Goal: Check status: Check status

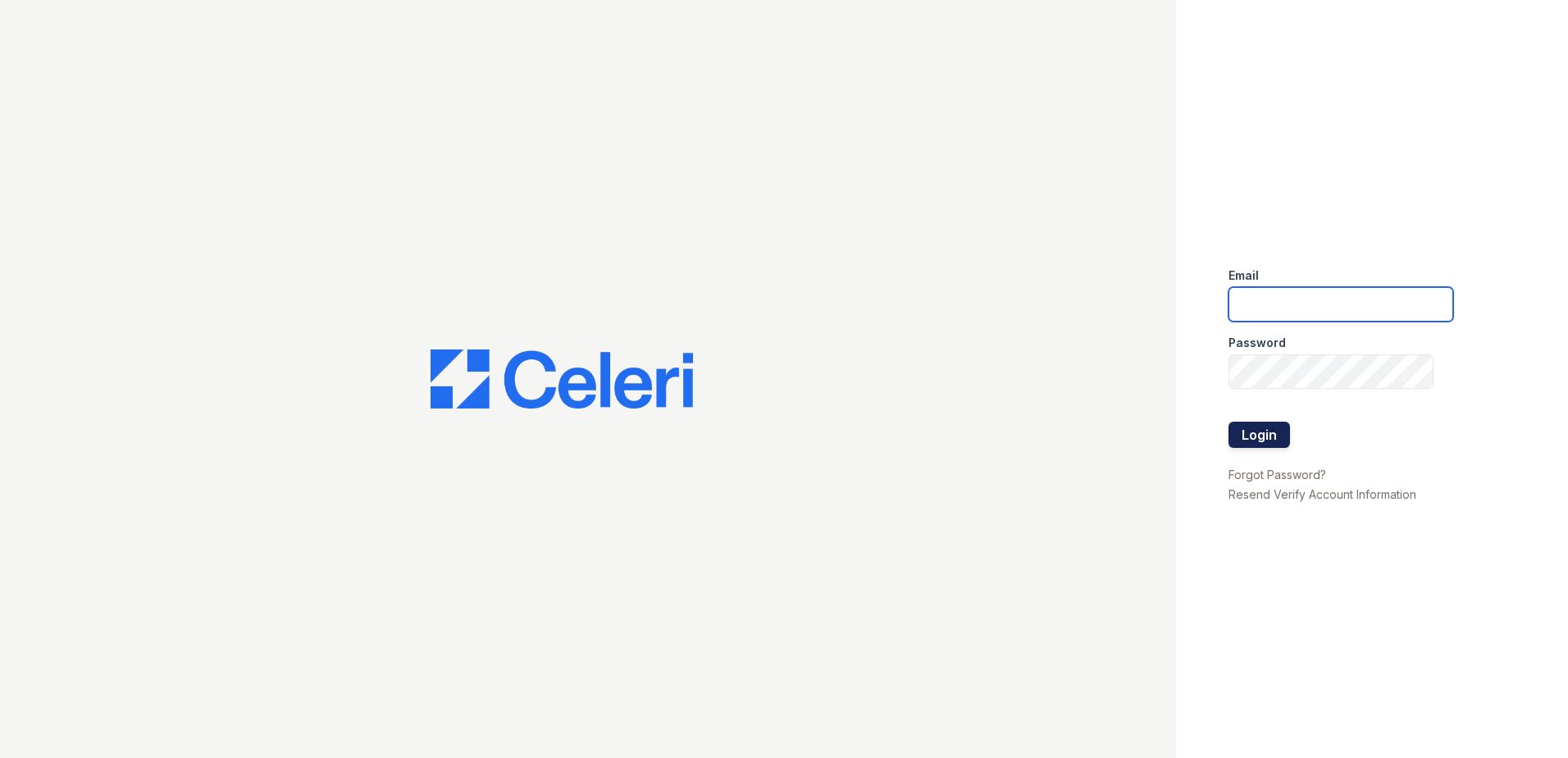
type input "[EMAIL_ADDRESS][DOMAIN_NAME]"
click at [1250, 434] on button "Login" at bounding box center [1259, 434] width 61 height 26
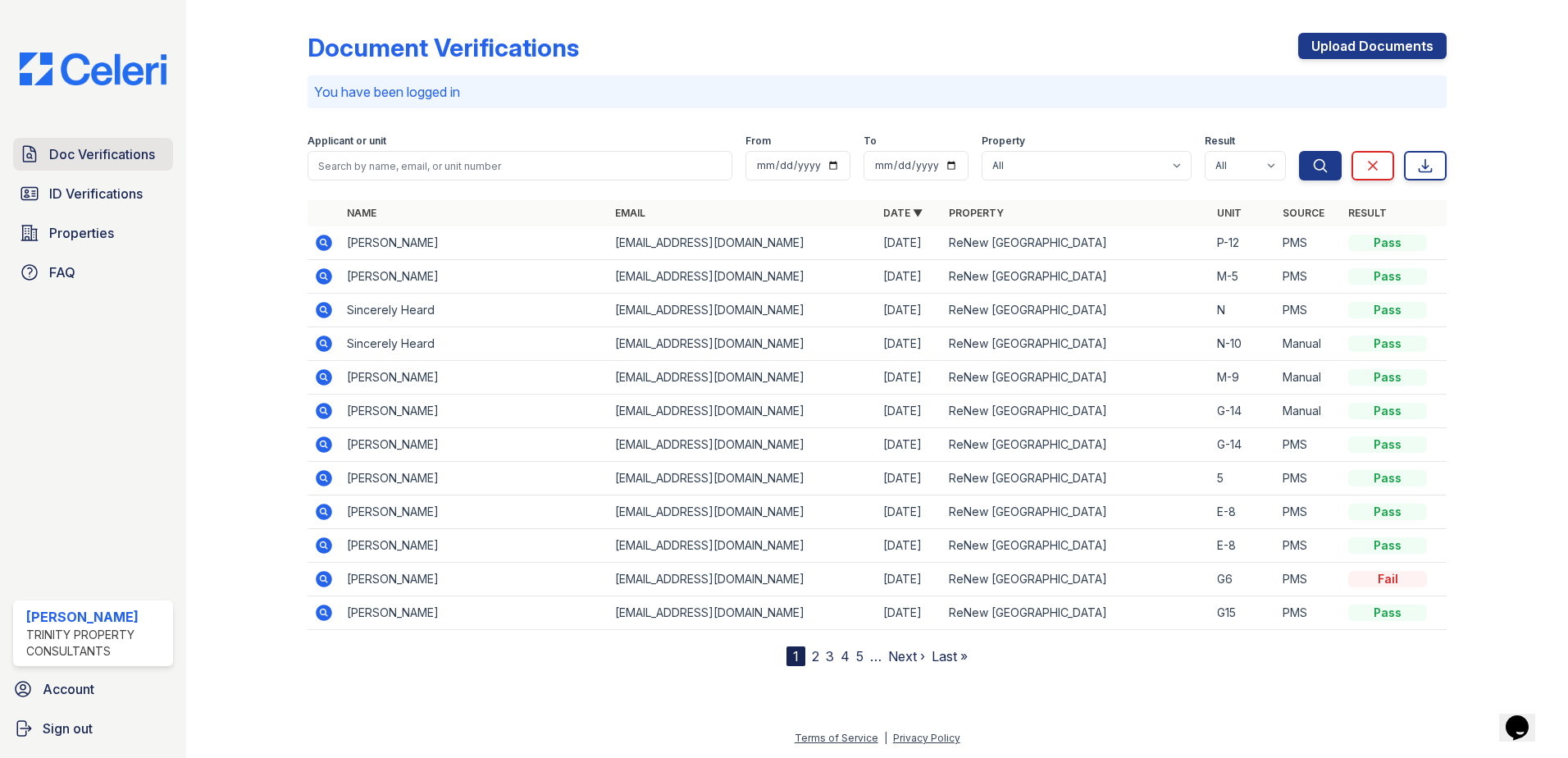
click at [98, 150] on span "Doc Verifications" at bounding box center [103, 154] width 106 height 19
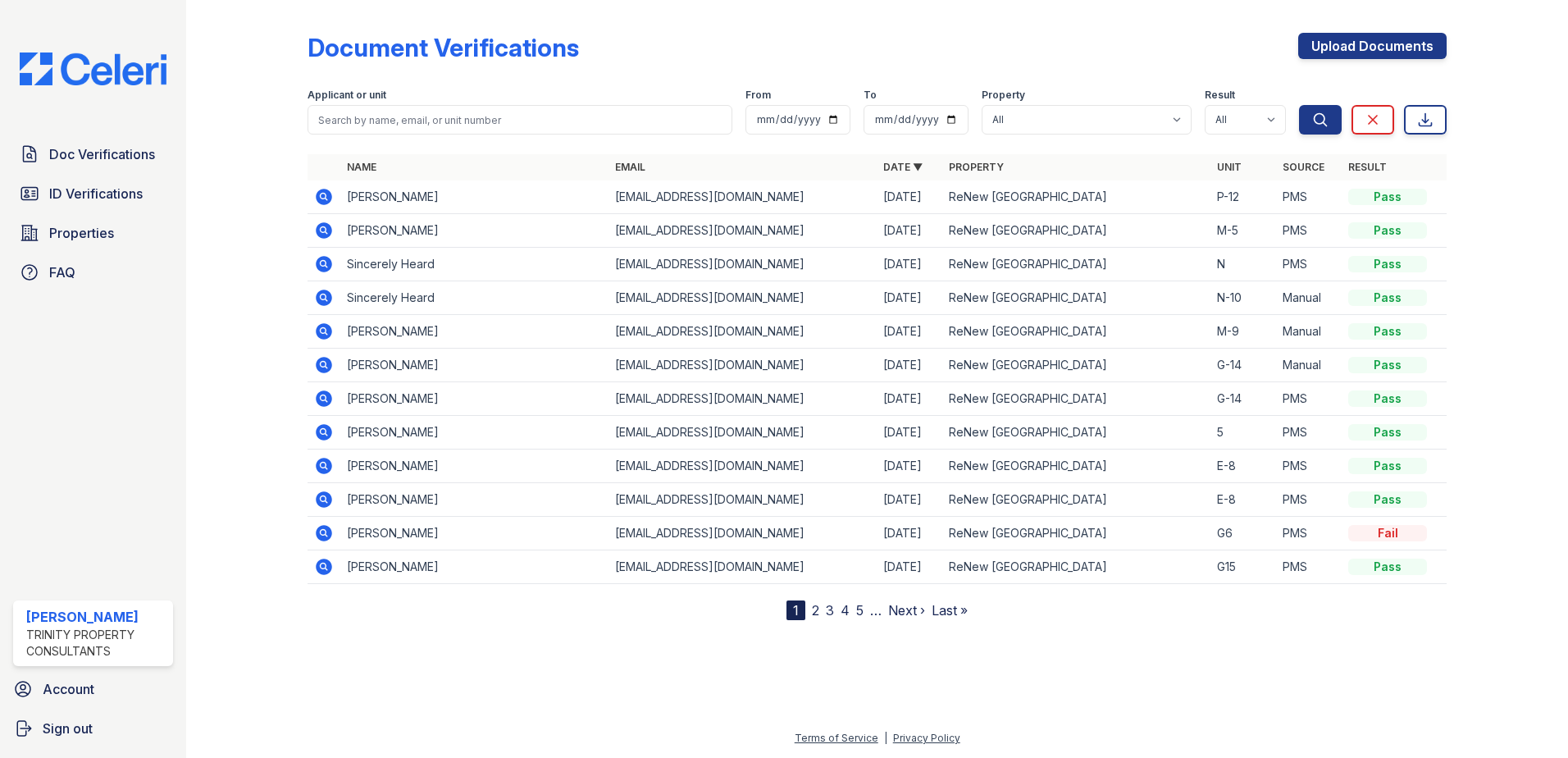
click at [74, 188] on span "ID Verifications" at bounding box center [96, 193] width 93 height 19
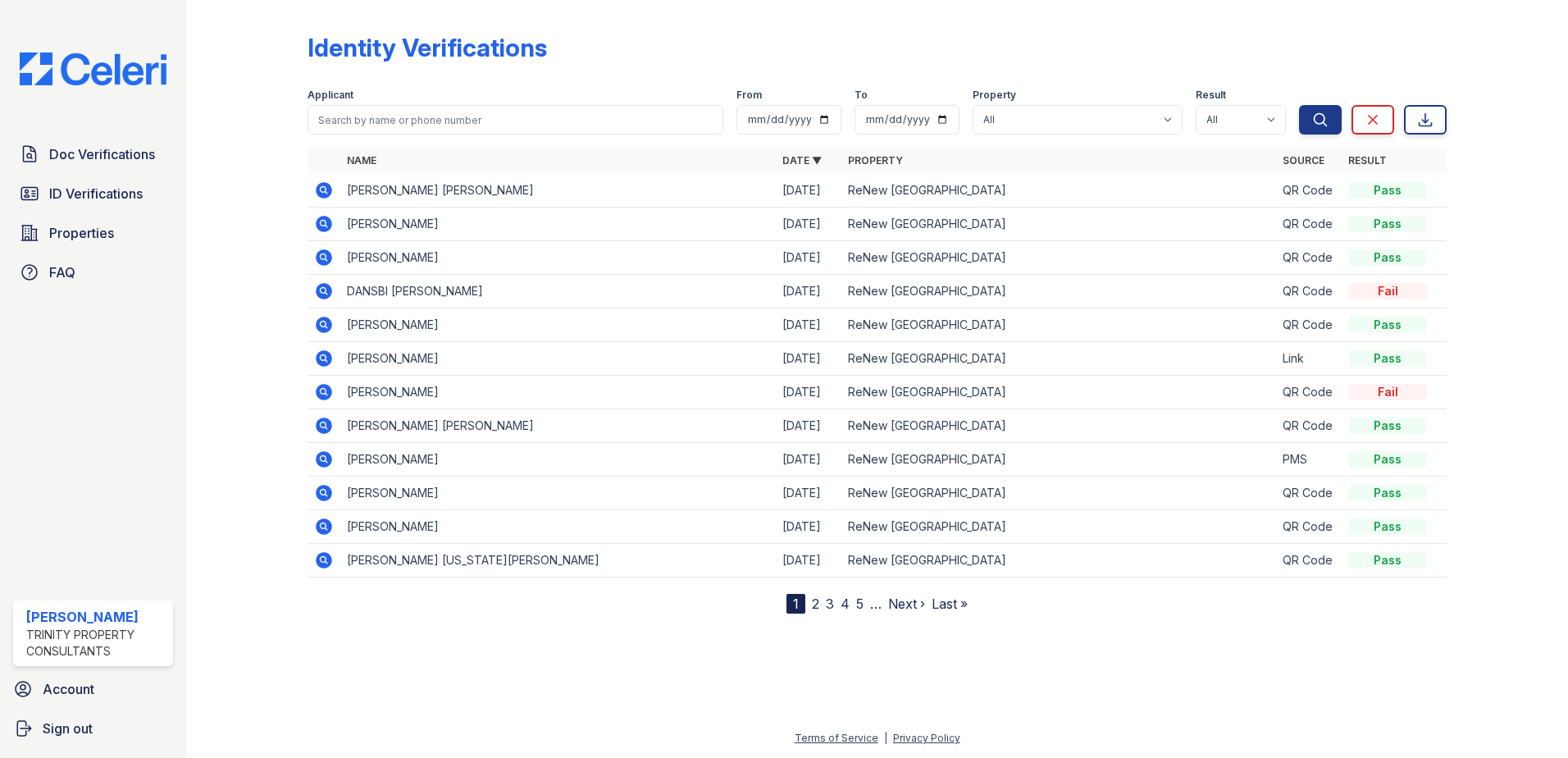
click at [438, 229] on td "[PERSON_NAME]" at bounding box center [558, 225] width 436 height 34
